Goal: Task Accomplishment & Management: Use online tool/utility

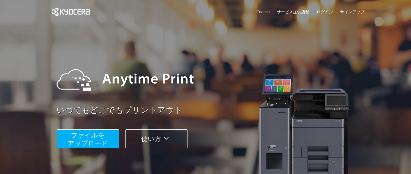
click at [104, 136] on button "ファイルを ​​アップロード" at bounding box center [88, 138] width 62 height 19
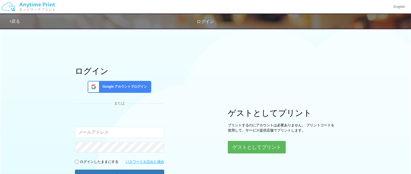
click at [119, 88] on span "Google アカウントでログイン" at bounding box center [123, 86] width 47 height 5
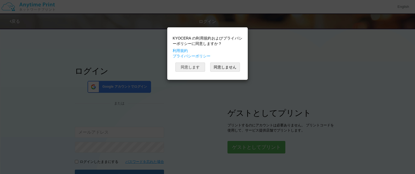
click at [183, 67] on button "同意します" at bounding box center [191, 66] width 30 height 9
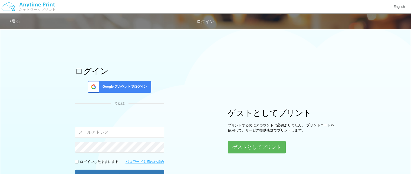
click at [121, 83] on div "Google アカウントでログイン" at bounding box center [120, 87] width 64 height 12
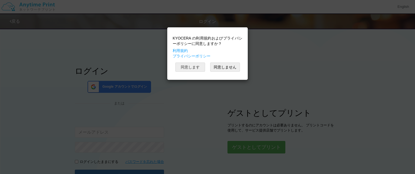
click at [190, 67] on button "同意します" at bounding box center [191, 66] width 30 height 9
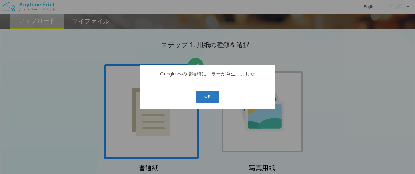
click at [205, 96] on button "OK" at bounding box center [208, 97] width 24 height 12
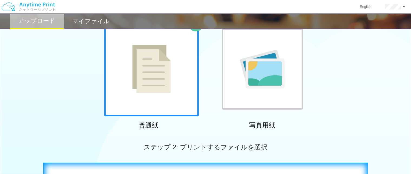
scroll to position [135, 0]
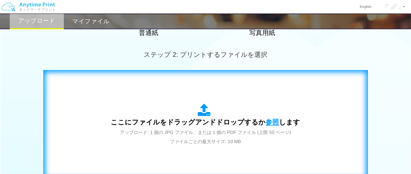
click at [266, 118] on span "参照" at bounding box center [273, 122] width 14 height 8
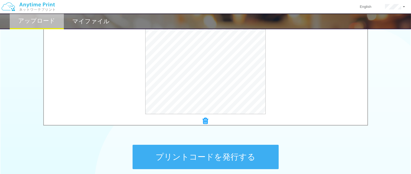
scroll to position [216, 0]
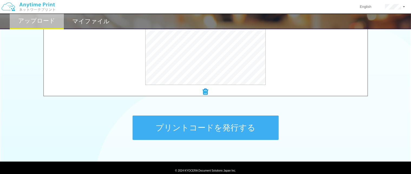
click at [229, 122] on button "プリントコードを発行する" at bounding box center [206, 127] width 146 height 24
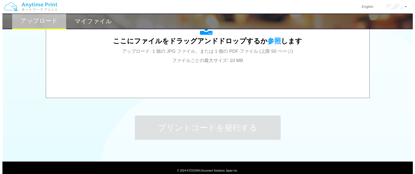
scroll to position [0, 0]
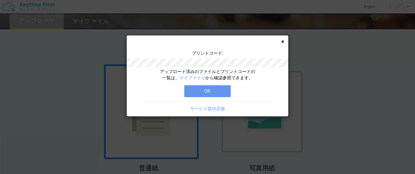
click at [214, 91] on button "OK" at bounding box center [207, 91] width 47 height 12
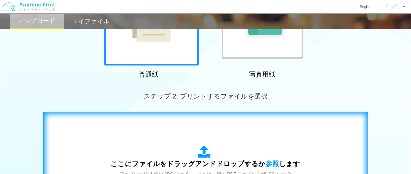
scroll to position [108, 0]
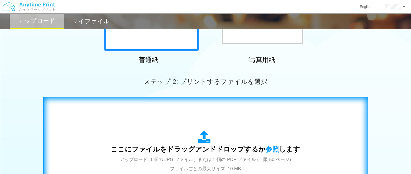
click at [277, 151] on span "ここにファイルをドラッグアンドドロップするか 参照 します" at bounding box center [205, 149] width 189 height 8
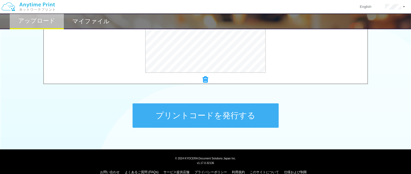
scroll to position [237, 0]
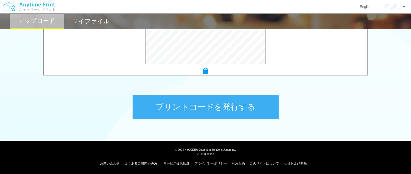
click at [196, 105] on button "プリントコードを発行する" at bounding box center [206, 107] width 146 height 24
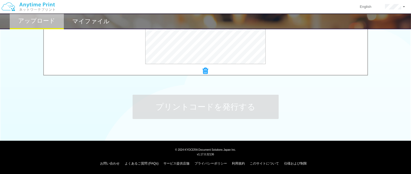
scroll to position [0, 0]
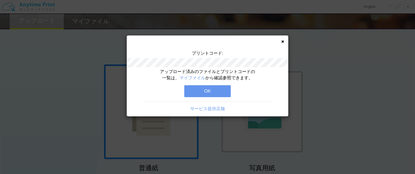
click at [212, 92] on button "OK" at bounding box center [207, 91] width 47 height 12
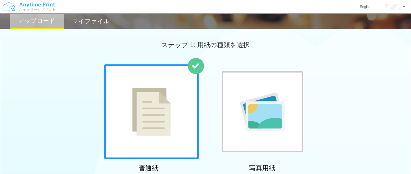
click at [83, 21] on h2 "マイファイル" at bounding box center [90, 21] width 37 height 6
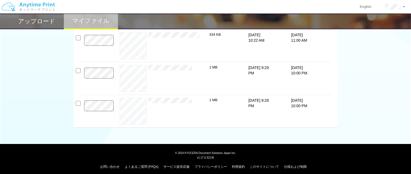
scroll to position [50, 0]
